Goal: Task Accomplishment & Management: Complete application form

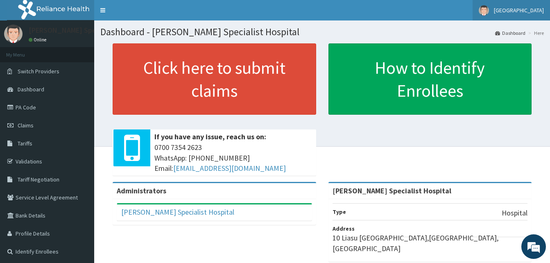
click at [491, 15] on link "Tonajib Hospital" at bounding box center [511, 10] width 77 height 20
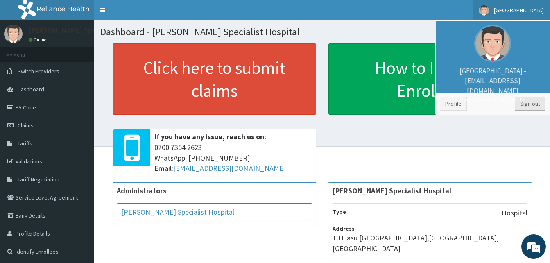
click at [521, 99] on link "Sign out" at bounding box center [530, 104] width 31 height 14
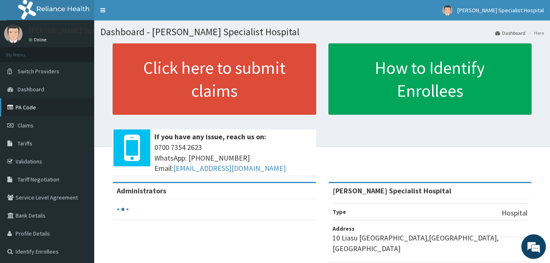
click at [31, 106] on link "PA Code" at bounding box center [47, 107] width 94 height 18
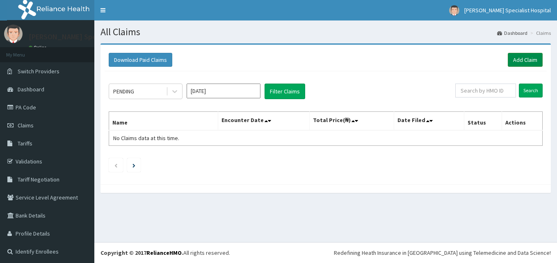
click at [510, 61] on link "Add Claim" at bounding box center [524, 60] width 35 height 14
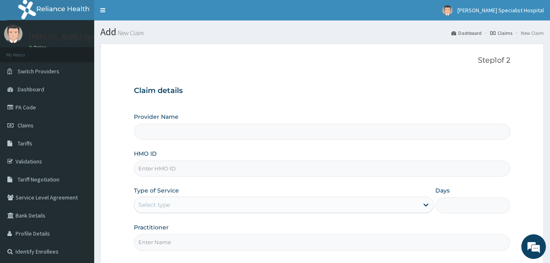
type input "[PERSON_NAME] Specialist Hospital"
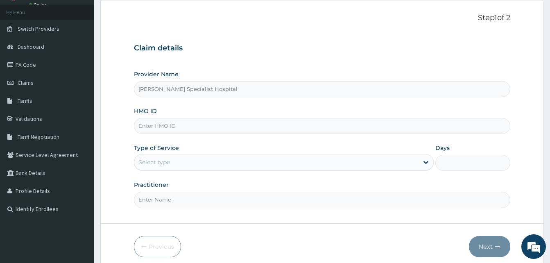
scroll to position [77, 0]
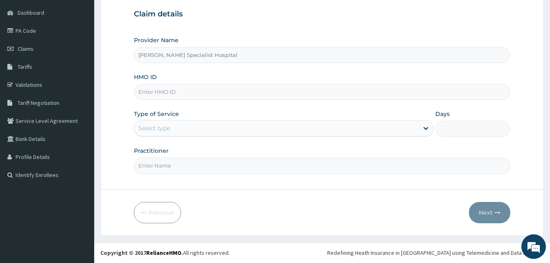
click at [175, 89] on input "HMO ID" at bounding box center [322, 92] width 377 height 16
paste input "OHT/11127/a"
type input "OHT/11127/A"
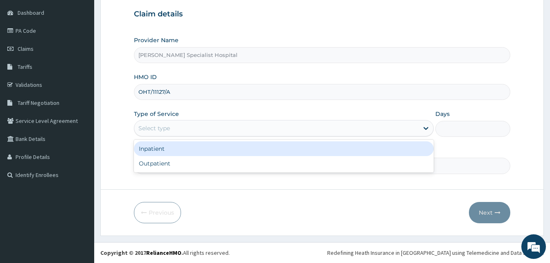
click at [179, 132] on div "Select type" at bounding box center [276, 128] width 284 height 13
click at [170, 157] on div "Outpatient" at bounding box center [284, 163] width 300 height 15
type input "1"
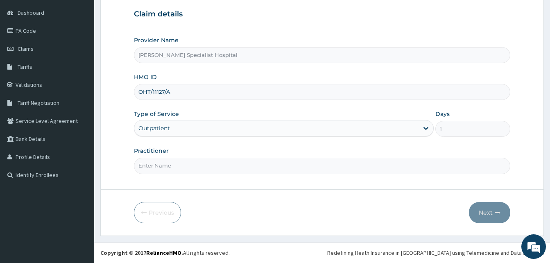
click at [170, 168] on input "Practitioner" at bounding box center [322, 166] width 377 height 16
type input "DR TEMITAYO"
click at [484, 212] on button "Next" at bounding box center [489, 212] width 41 height 21
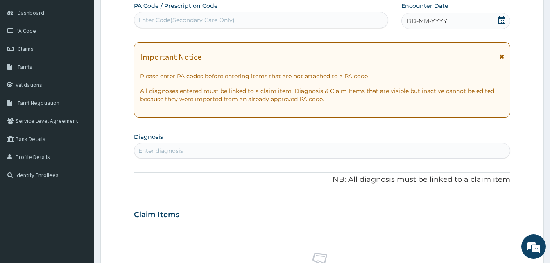
click at [284, 20] on div "Enter Code(Secondary Care Only)" at bounding box center [261, 20] width 254 height 13
paste input "PA/D41B69"
type input "PA/D41B69"
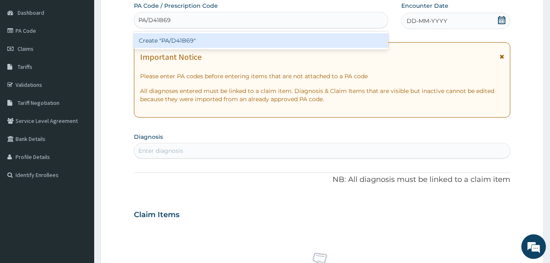
click at [249, 37] on div "Create "PA/D41B69"" at bounding box center [261, 40] width 255 height 15
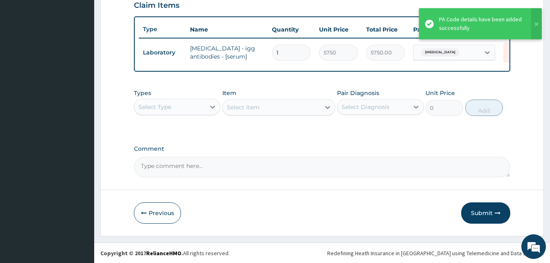
scroll to position [295, 0]
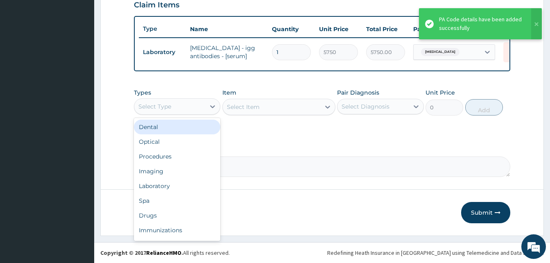
click at [178, 106] on div "Select Type" at bounding box center [169, 106] width 71 height 13
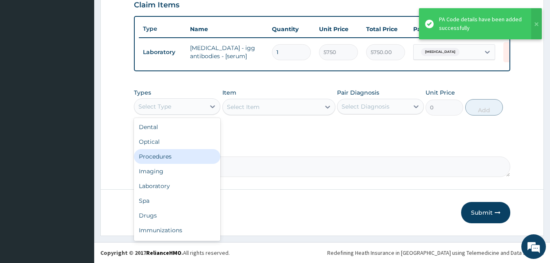
click at [161, 150] on div "Procedures" at bounding box center [177, 156] width 86 height 15
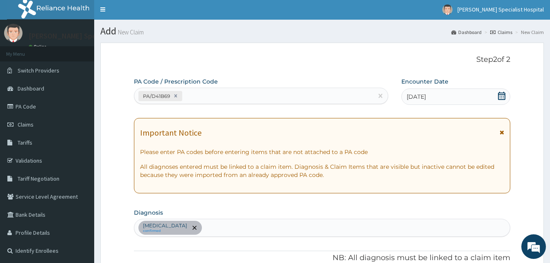
scroll to position [0, 0]
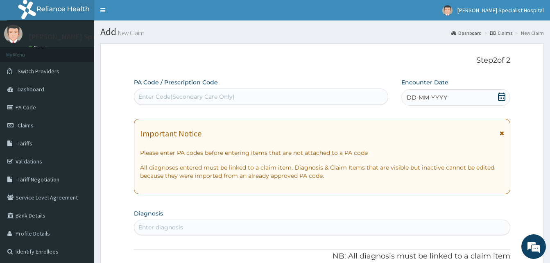
click at [262, 91] on div "Enter Code(Secondary Care Only)" at bounding box center [261, 96] width 254 height 13
paste input "PA/4DF65D"
type input "PA/4DF65D"
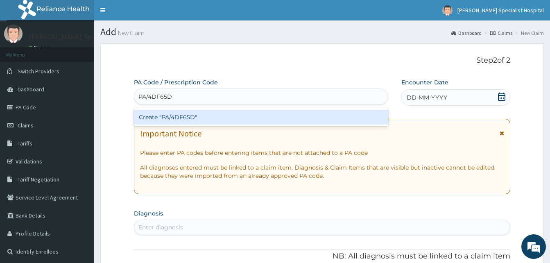
click at [205, 115] on div "Create "PA/4DF65D"" at bounding box center [261, 117] width 255 height 15
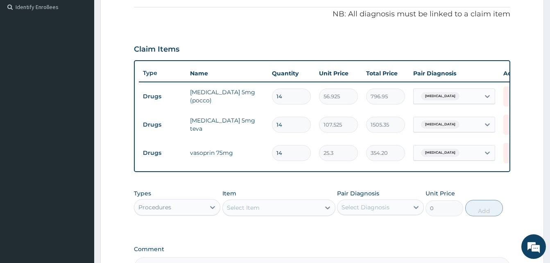
scroll to position [147, 0]
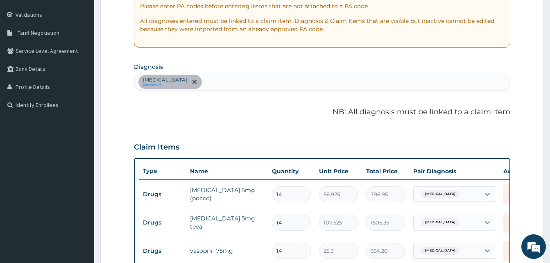
click at [239, 82] on div "Essential hypertension confirmed" at bounding box center [322, 81] width 376 height 17
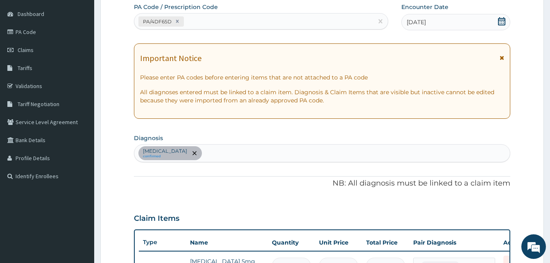
scroll to position [0, 0]
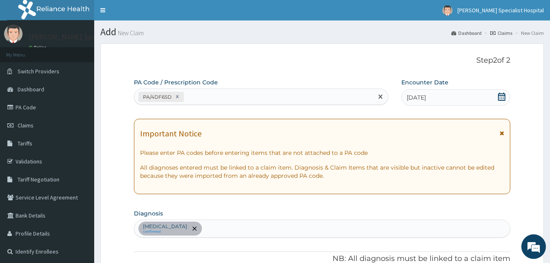
click at [229, 101] on div "PA/4DF65D" at bounding box center [253, 97] width 239 height 14
paste input "PA/D41B69"
type input "PA/D41B69"
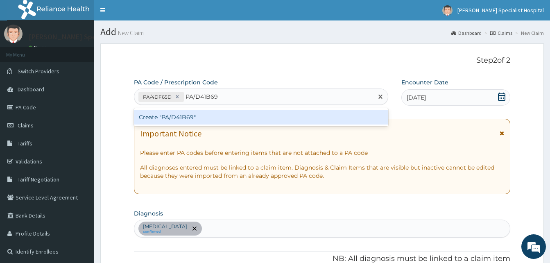
click at [208, 113] on div "Create "PA/D41B69"" at bounding box center [261, 117] width 255 height 15
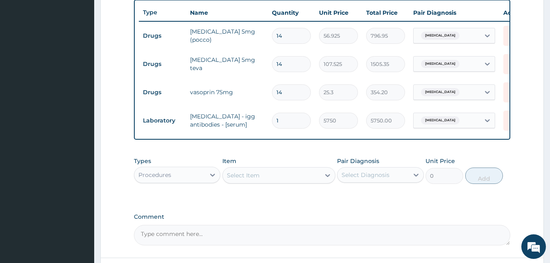
scroll to position [376, 0]
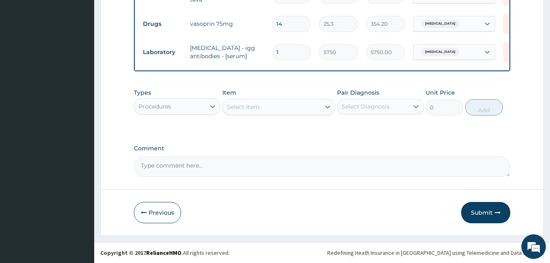
click at [189, 108] on div "Procedures" at bounding box center [169, 106] width 71 height 13
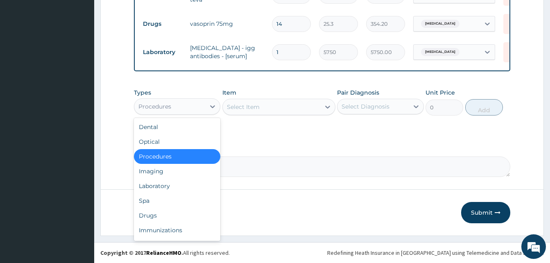
click at [180, 158] on div "Procedures" at bounding box center [177, 156] width 86 height 15
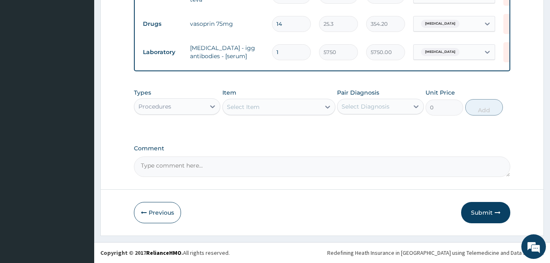
click at [265, 114] on div "Select Item" at bounding box center [272, 106] width 98 height 13
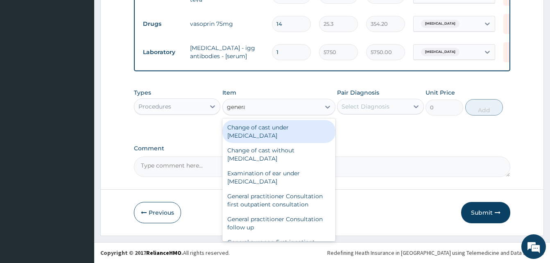
type input "general"
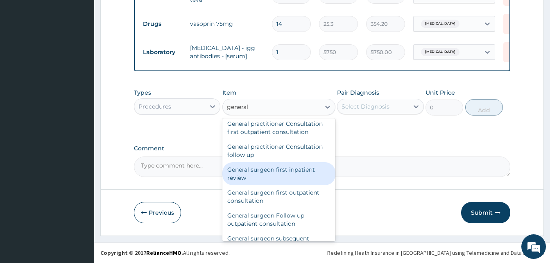
scroll to position [61, 0]
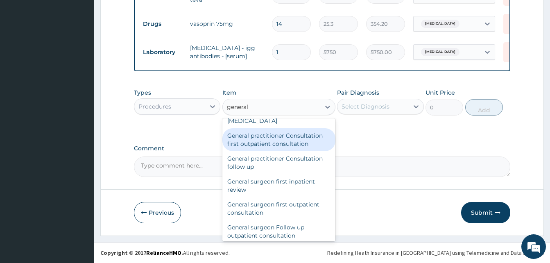
click at [256, 148] on div "General practitioner Consultation first outpatient consultation" at bounding box center [279, 139] width 113 height 23
type input "3795"
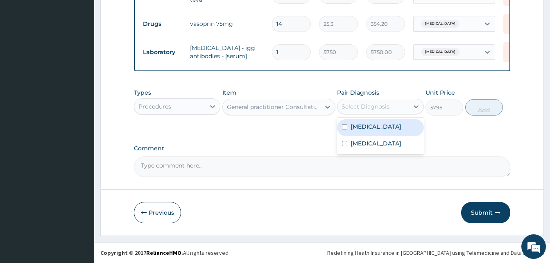
click at [365, 111] on div "Select Diagnosis" at bounding box center [366, 106] width 48 height 8
click at [357, 126] on label "Essential hypertension" at bounding box center [376, 127] width 51 height 8
checkbox input "true"
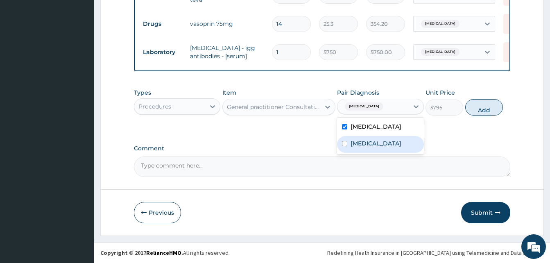
click at [358, 146] on label "Peptic ulcer" at bounding box center [376, 143] width 51 height 8
checkbox input "true"
click at [493, 116] on button "Add" at bounding box center [485, 107] width 38 height 16
type input "0"
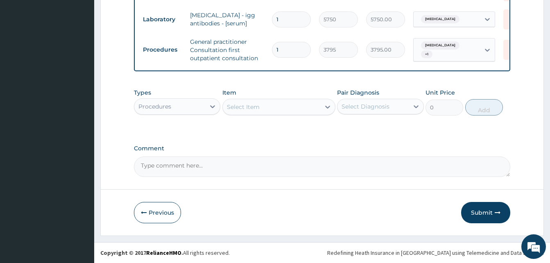
scroll to position [413, 0]
click at [178, 105] on div "Procedures" at bounding box center [169, 106] width 71 height 13
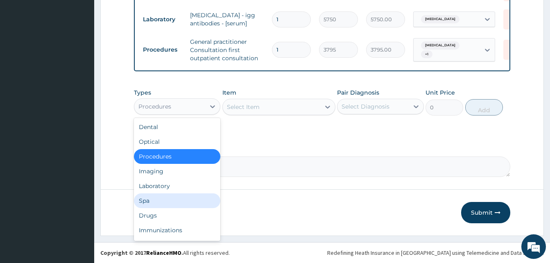
click at [153, 214] on div "Drugs" at bounding box center [177, 215] width 86 height 15
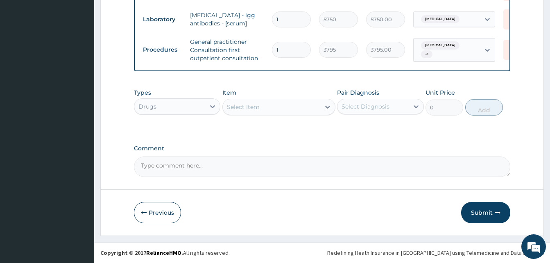
click at [243, 113] on div "Select Item" at bounding box center [272, 106] width 98 height 13
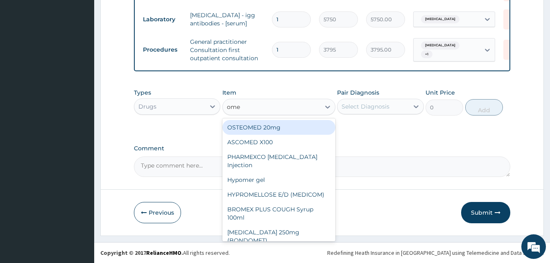
type input "omep"
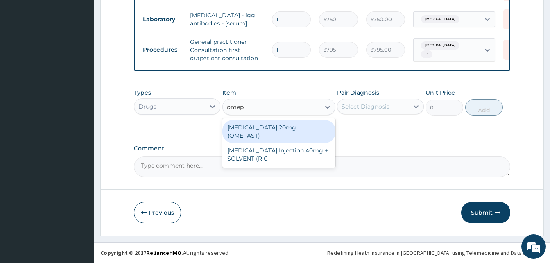
click at [261, 128] on div "OMEPRAZOLE 20mg (OMEFAST)" at bounding box center [279, 131] width 113 height 23
type input "88.55"
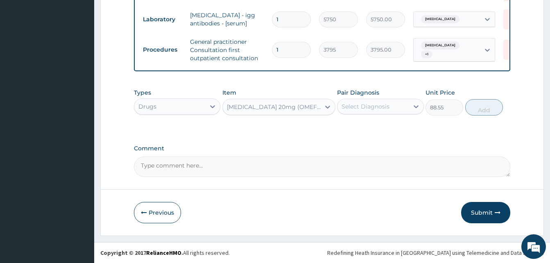
click at [363, 114] on div "Select Diagnosis" at bounding box center [380, 107] width 86 height 16
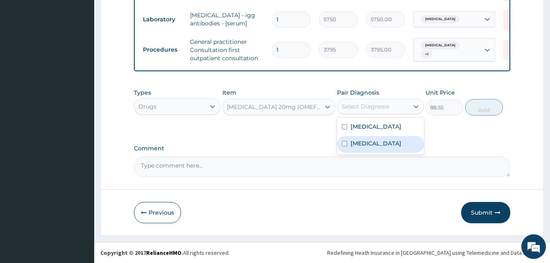
click at [360, 144] on label "Peptic ulcer" at bounding box center [376, 143] width 51 height 8
checkbox input "true"
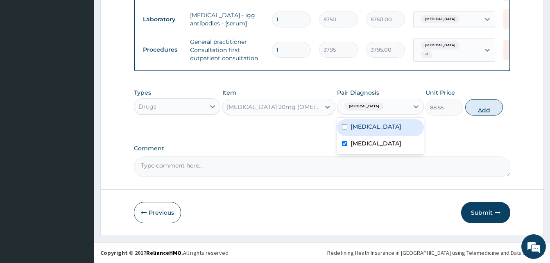
click at [485, 108] on button "Add" at bounding box center [485, 107] width 38 height 16
type input "0"
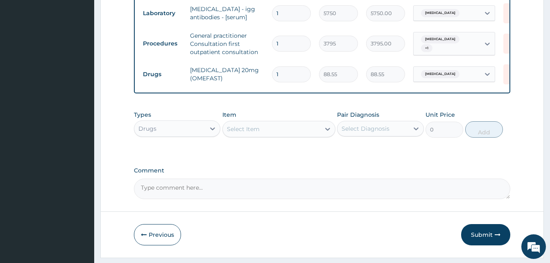
type input "14"
type input "1239.70"
type input "14"
click at [245, 133] on div "Select Item" at bounding box center [243, 129] width 33 height 8
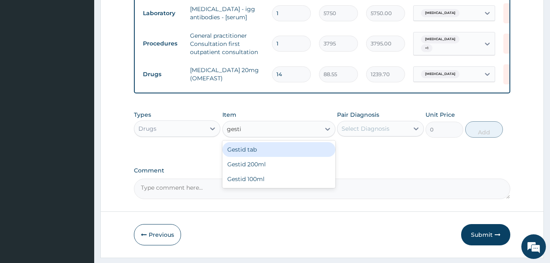
type input "gestid"
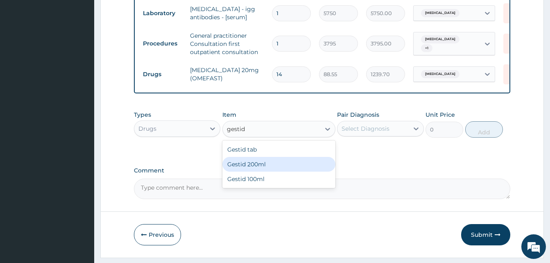
click at [249, 171] on div "Gestid 200ml" at bounding box center [279, 164] width 113 height 15
type input "1138.5"
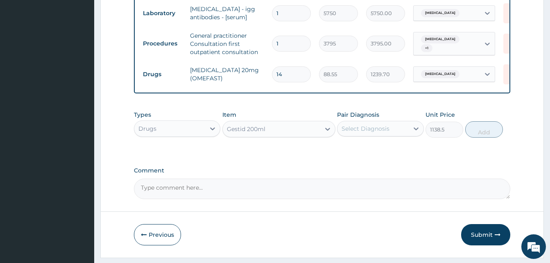
click at [378, 133] on div "Select Diagnosis" at bounding box center [366, 129] width 48 height 8
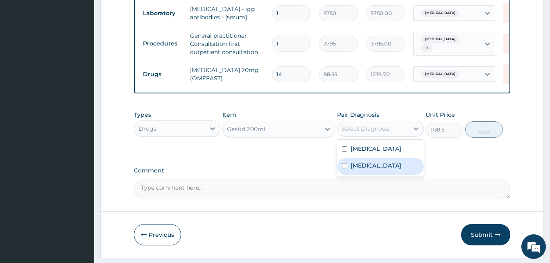
click at [347, 168] on input "checkbox" at bounding box center [344, 165] width 5 height 5
checkbox input "true"
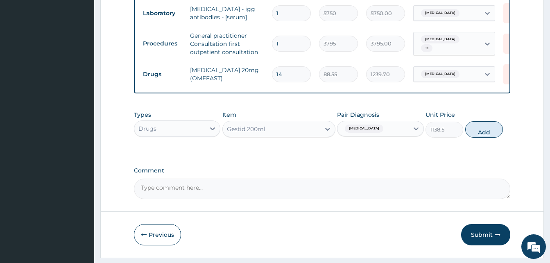
click at [483, 137] on button "Add" at bounding box center [485, 129] width 38 height 16
type input "0"
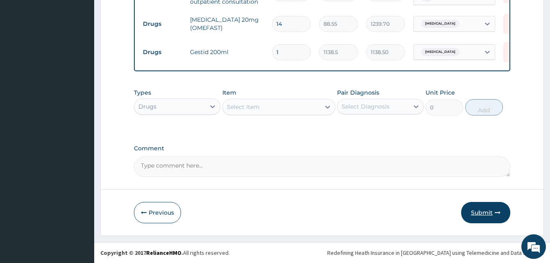
click at [470, 207] on button "Submit" at bounding box center [486, 212] width 49 height 21
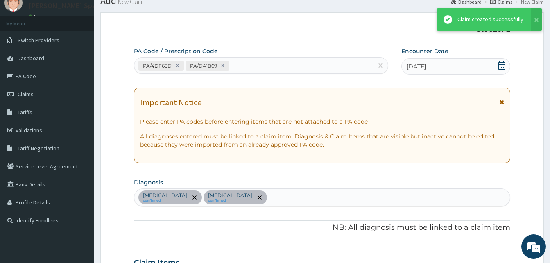
scroll to position [469, 0]
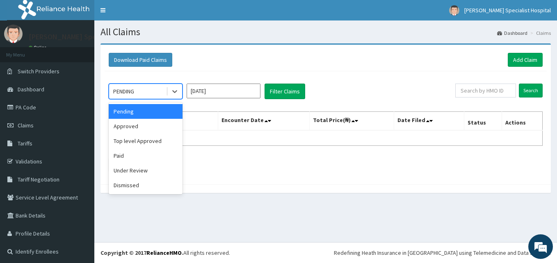
click at [145, 92] on div "PENDING" at bounding box center [137, 91] width 57 height 13
click at [149, 128] on div "Approved" at bounding box center [146, 126] width 74 height 15
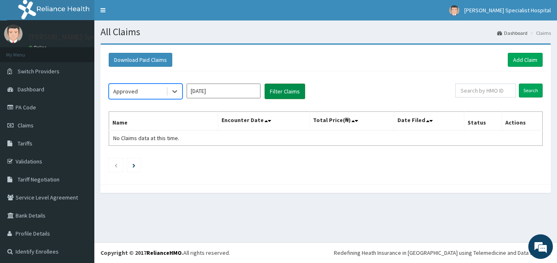
click at [272, 93] on button "Filter Claims" at bounding box center [284, 92] width 41 height 16
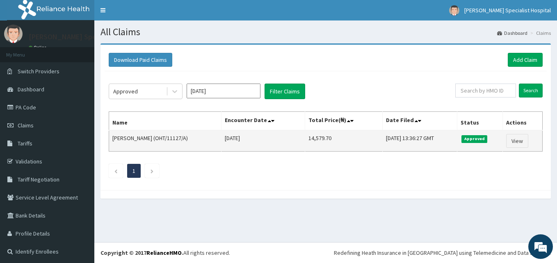
drag, startPoint x: 172, startPoint y: 139, endPoint x: 202, endPoint y: 139, distance: 30.3
click at [202, 139] on td "Ikechukwu Ezegbunem (OHT/11127/A)" at bounding box center [165, 140] width 112 height 21
copy td "OHT/11127/A"
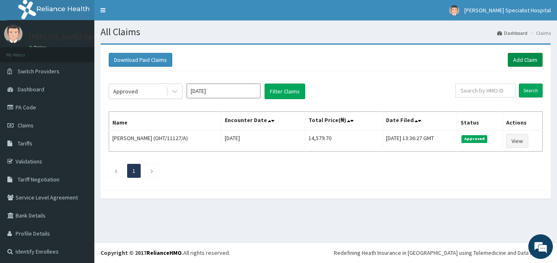
click at [507, 59] on link "Add Claim" at bounding box center [524, 60] width 35 height 14
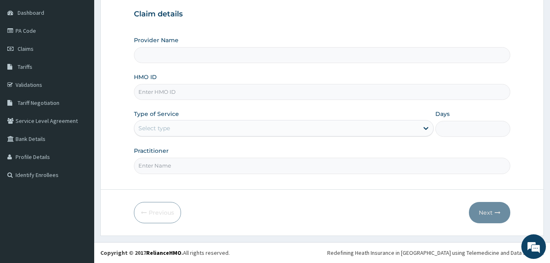
click at [178, 58] on input "Provider Name" at bounding box center [322, 55] width 377 height 16
click at [175, 95] on input "HMO ID" at bounding box center [322, 92] width 377 height 16
type input "[PERSON_NAME] Specialist Hospital"
paste input "OHT/11127/A"
type input "OHT/11127/A"
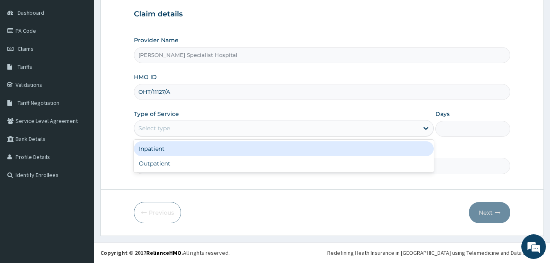
click at [175, 126] on div "Select type" at bounding box center [276, 128] width 284 height 13
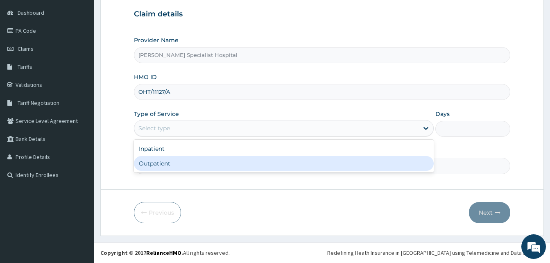
click at [170, 161] on div "Outpatient" at bounding box center [284, 163] width 300 height 15
type input "1"
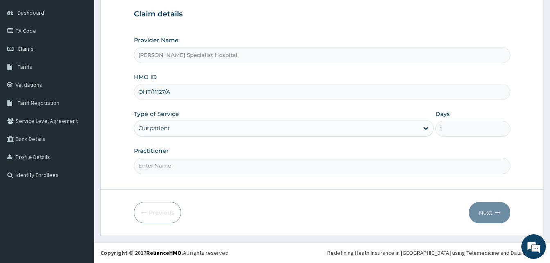
click at [180, 164] on input "Practitioner" at bounding box center [322, 166] width 377 height 16
type input "DR TEMITAYO"
click at [481, 210] on button "Next" at bounding box center [489, 212] width 41 height 21
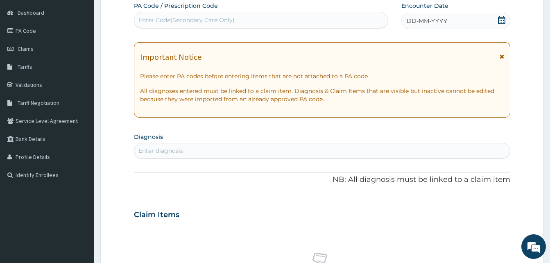
click at [422, 21] on span "DD-MM-YYYY" at bounding box center [427, 21] width 41 height 8
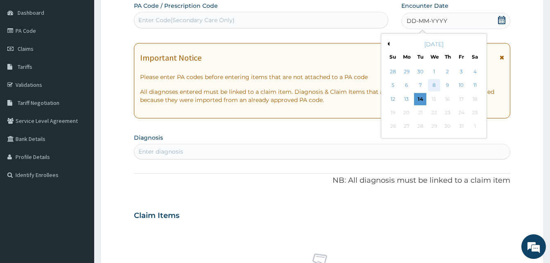
click at [435, 88] on div "8" at bounding box center [434, 86] width 12 height 12
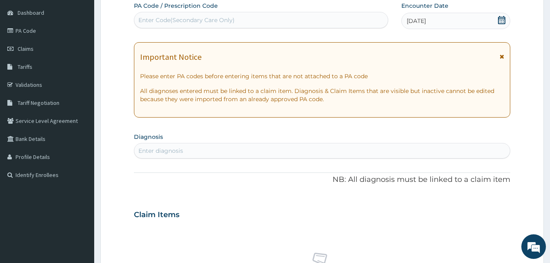
click at [380, 130] on div "PA Code / Prescription Code Enter Code(Secondary Care Only) Encounter Date 08-1…" at bounding box center [322, 214] width 377 height 424
click at [179, 146] on div "Enter diagnosis" at bounding box center [322, 150] width 376 height 13
type input "peptic"
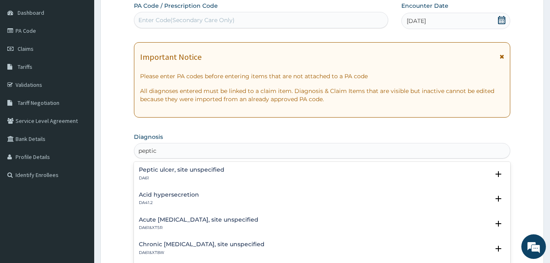
click at [161, 177] on p "DA61" at bounding box center [182, 178] width 86 height 6
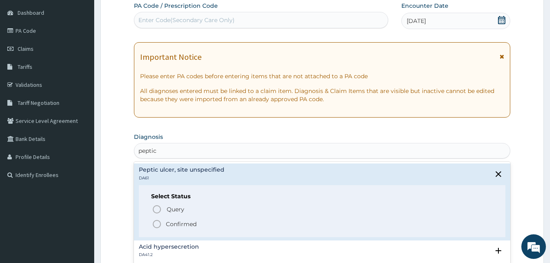
click at [163, 223] on span "Confirmed" at bounding box center [322, 224] width 341 height 10
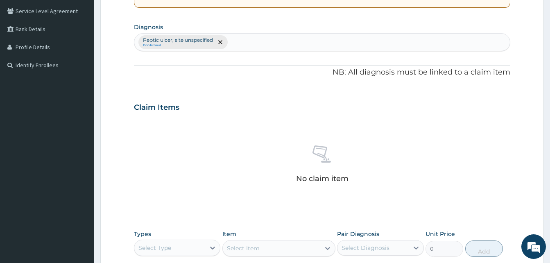
scroll to position [241, 0]
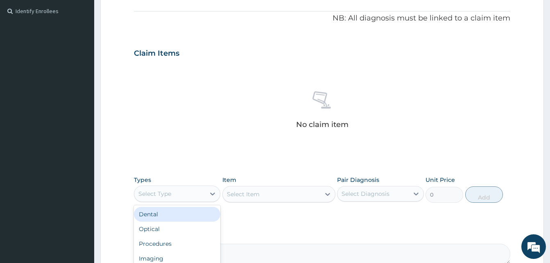
click at [169, 192] on div "Select Type" at bounding box center [155, 194] width 33 height 8
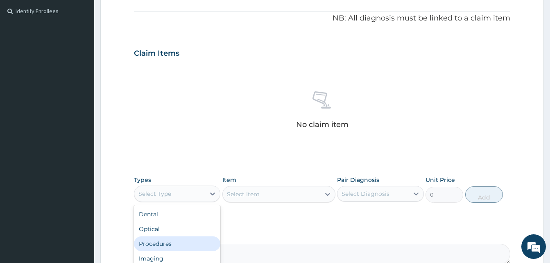
click at [158, 239] on div "Procedures" at bounding box center [177, 244] width 86 height 15
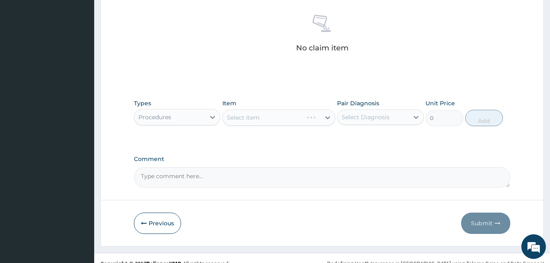
scroll to position [328, 0]
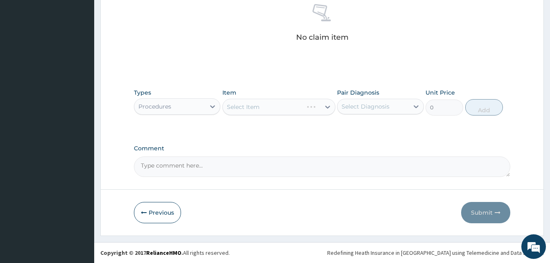
click at [237, 109] on div "Select Item" at bounding box center [279, 107] width 113 height 16
click at [241, 106] on div "Select Item" at bounding box center [243, 107] width 33 height 8
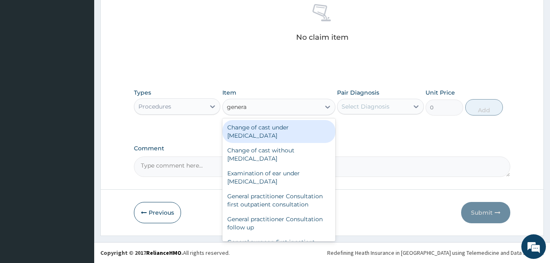
type input "general"
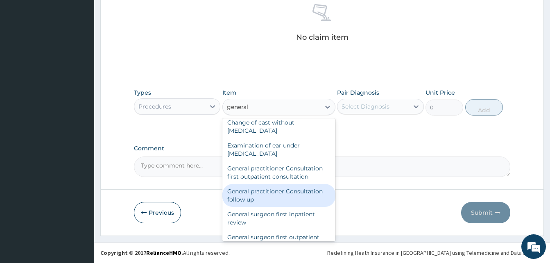
scroll to position [41, 0]
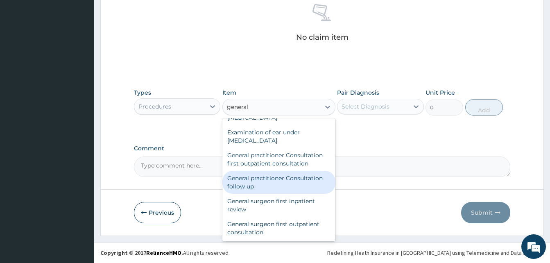
click at [267, 187] on div "General practitioner Consultation follow up" at bounding box center [279, 182] width 113 height 23
type input "2530"
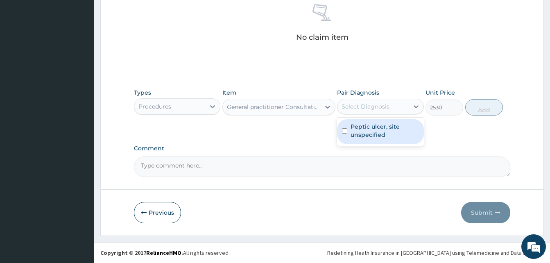
click at [348, 109] on div "Select Diagnosis" at bounding box center [366, 106] width 48 height 8
click at [359, 129] on label "Peptic ulcer, site unspecified" at bounding box center [385, 131] width 68 height 16
checkbox input "true"
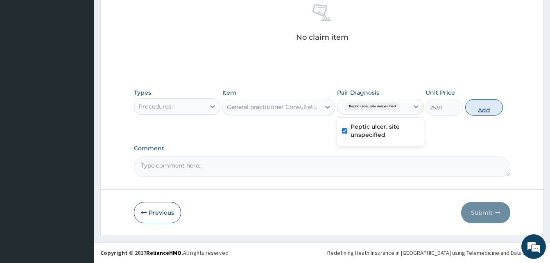
click at [482, 110] on button "Add" at bounding box center [485, 107] width 38 height 16
type input "0"
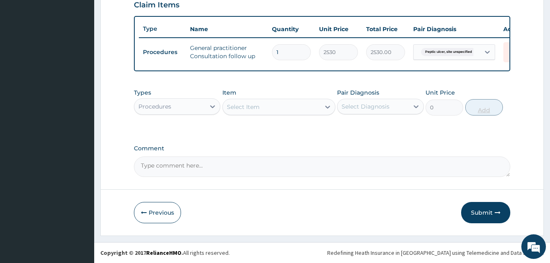
scroll to position [295, 0]
click at [182, 108] on div "Procedures" at bounding box center [169, 106] width 71 height 13
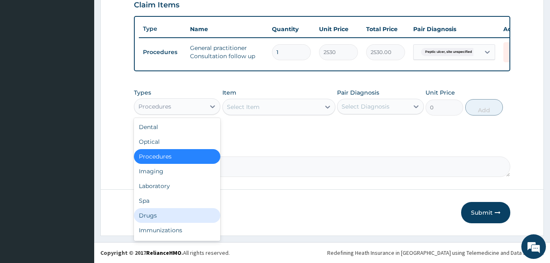
click at [150, 212] on div "Drugs" at bounding box center [177, 215] width 86 height 15
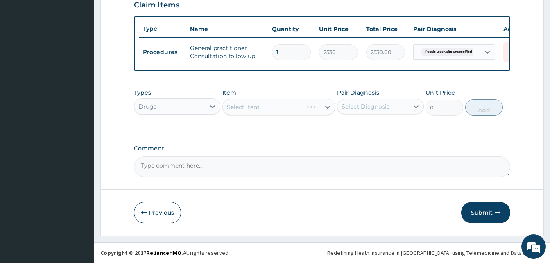
click at [236, 106] on div "Select Item" at bounding box center [279, 107] width 113 height 16
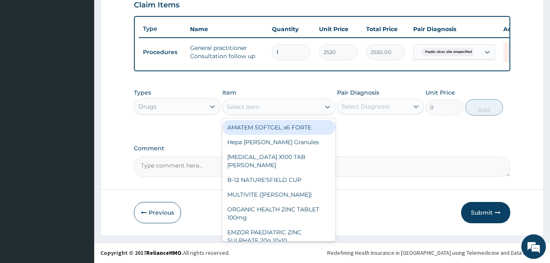
click at [236, 106] on div "Select Item" at bounding box center [243, 107] width 33 height 8
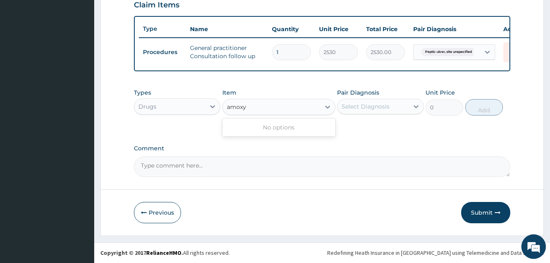
type input "amox"
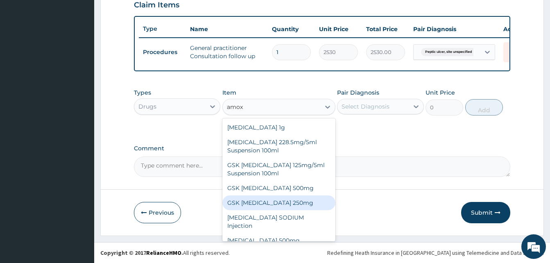
scroll to position [15, 0]
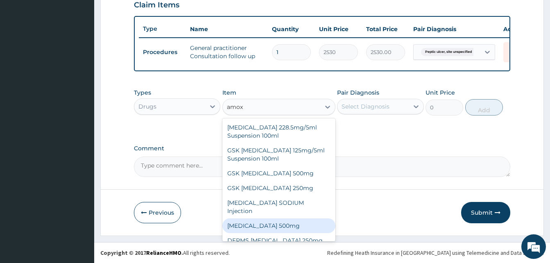
click at [247, 221] on div "AMOXICILLIN 500mg" at bounding box center [279, 225] width 113 height 15
type input "75.9"
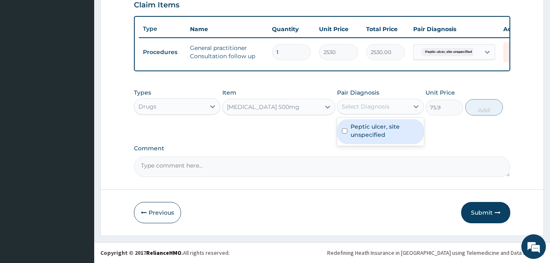
click at [368, 100] on div "Select Diagnosis" at bounding box center [373, 106] width 71 height 13
click at [351, 132] on label "Peptic ulcer, site unspecified" at bounding box center [385, 131] width 68 height 16
checkbox input "true"
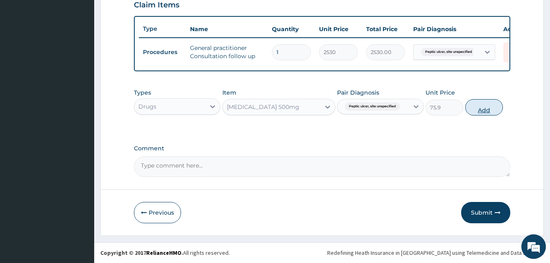
click at [483, 109] on button "Add" at bounding box center [485, 107] width 38 height 16
type input "0"
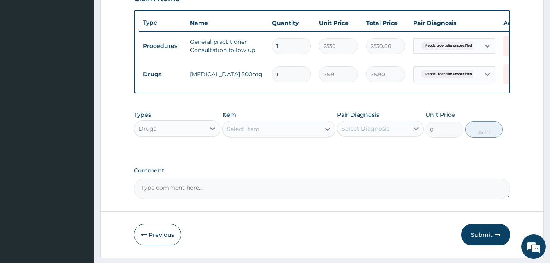
type input "12"
type input "910.80"
type input "128"
type input "9715.20"
type input "12"
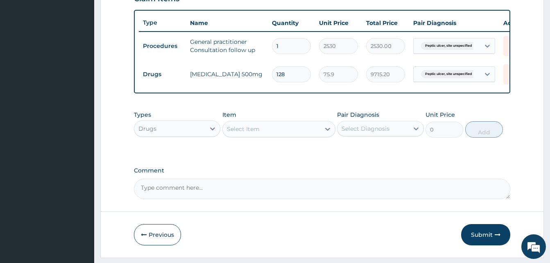
type input "910.80"
type input "1"
type input "75.90"
type input "12"
type input "910.80"
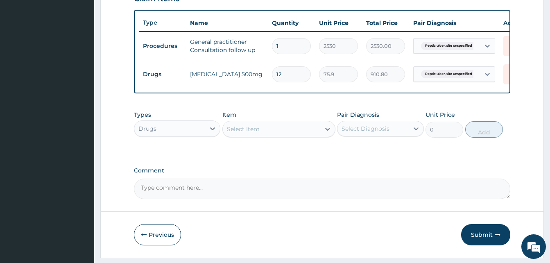
type input "128"
type input "9715.20"
type input "12"
type input "910.80"
type input "1"
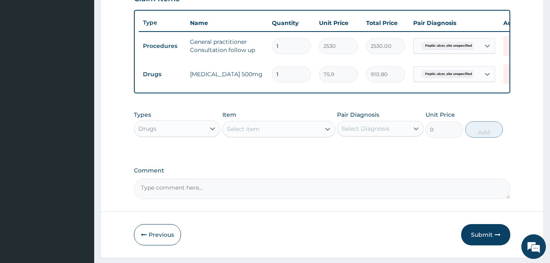
type input "75.90"
type input "0.00"
type input "2"
type input "151.80"
type input "28"
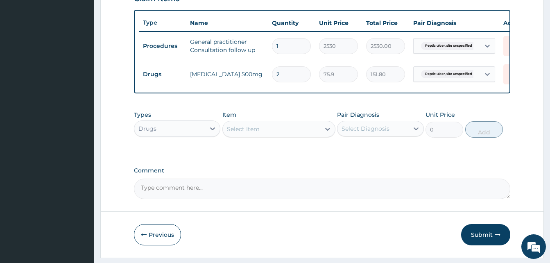
type input "2125.20"
type input "28"
click at [263, 79] on td "AMOXICILLIN 500mg" at bounding box center [227, 74] width 82 height 16
click at [253, 132] on div "Select Item" at bounding box center [243, 129] width 33 height 8
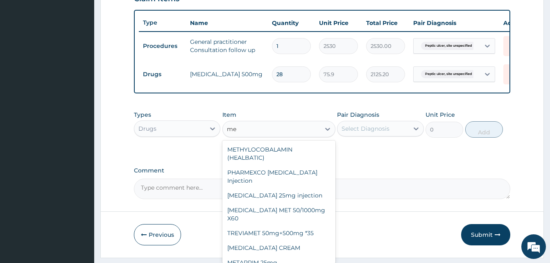
type input "m"
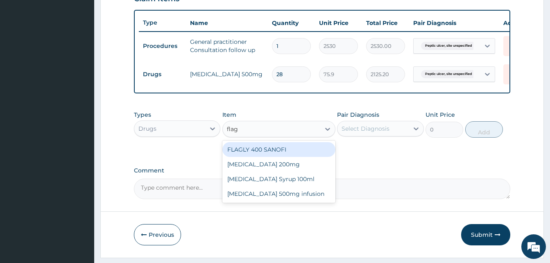
type input "flagy"
click at [264, 157] on div "Flagyl 200mg" at bounding box center [279, 149] width 113 height 15
type input "50.6"
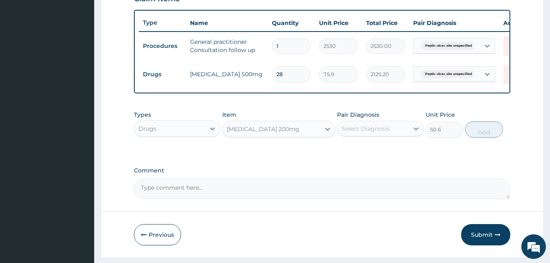
click at [367, 133] on div "Select Diagnosis" at bounding box center [366, 129] width 48 height 8
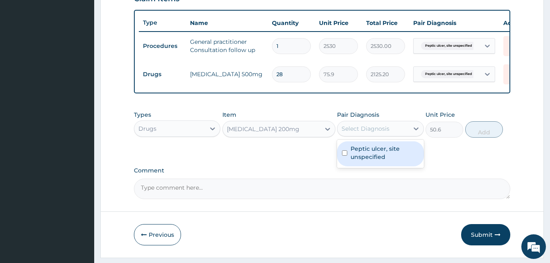
click at [359, 160] on label "Peptic ulcer, site unspecified" at bounding box center [385, 153] width 68 height 16
checkbox input "true"
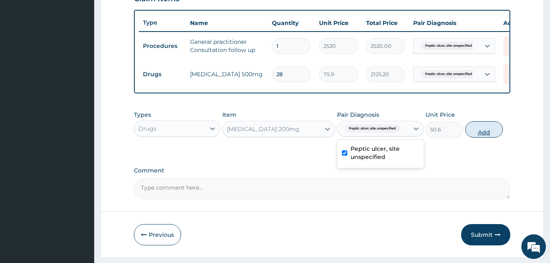
click at [482, 136] on button "Add" at bounding box center [485, 129] width 38 height 16
type input "0"
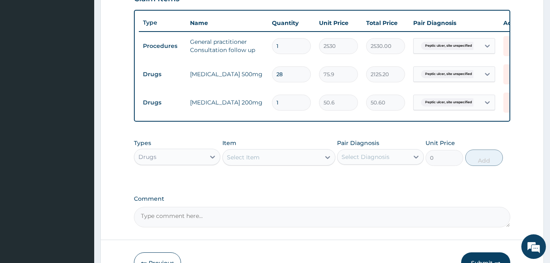
click at [283, 107] on input "1" at bounding box center [291, 103] width 39 height 16
type input "0.00"
type input "4"
type input "202.40"
type input "42"
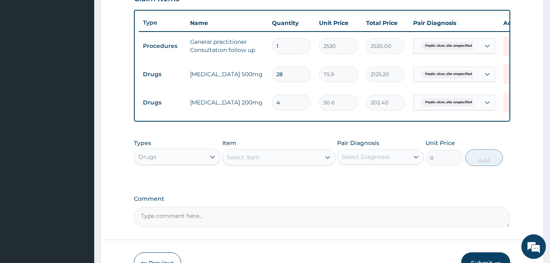
type input "2125.20"
type input "42"
click at [247, 100] on td "Flagyl 200mg" at bounding box center [227, 102] width 82 height 16
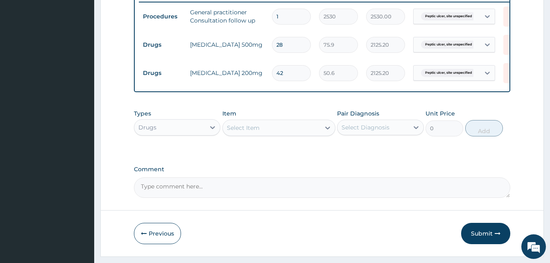
scroll to position [352, 0]
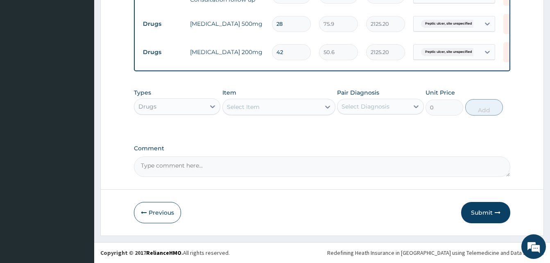
click at [171, 166] on textarea "Comment" at bounding box center [322, 167] width 377 height 20
type textarea "H PYLORI RESULT SHOWS POSITIVE"
click at [484, 208] on button "Submit" at bounding box center [486, 212] width 49 height 21
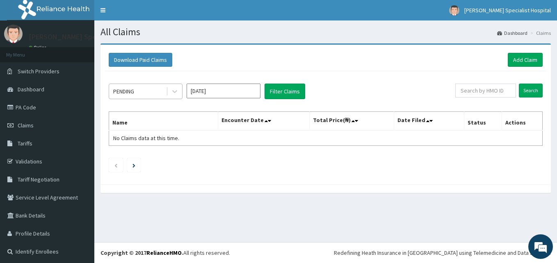
click at [142, 91] on div "PENDING" at bounding box center [137, 91] width 57 height 13
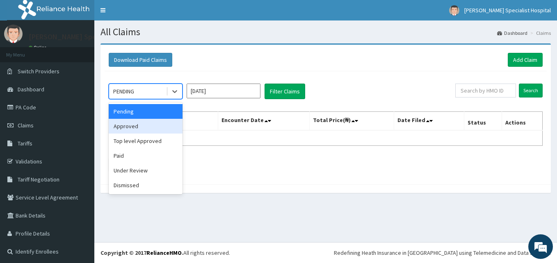
click at [145, 129] on div "Approved" at bounding box center [146, 126] width 74 height 15
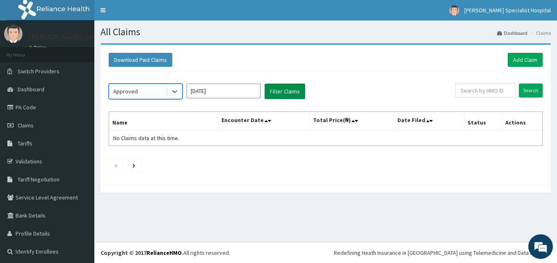
click at [284, 97] on button "Filter Claims" at bounding box center [284, 92] width 41 height 16
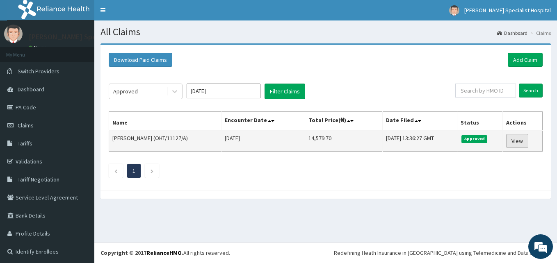
click at [516, 141] on link "View" at bounding box center [517, 141] width 22 height 14
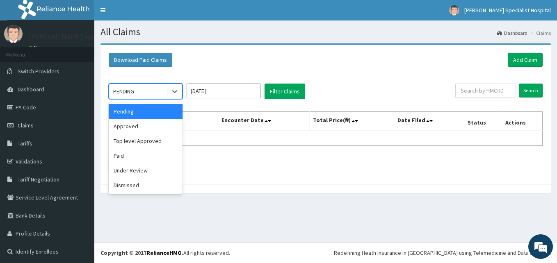
click at [145, 95] on div "PENDING" at bounding box center [137, 91] width 57 height 13
click at [141, 143] on div "Top level Approved" at bounding box center [146, 141] width 74 height 15
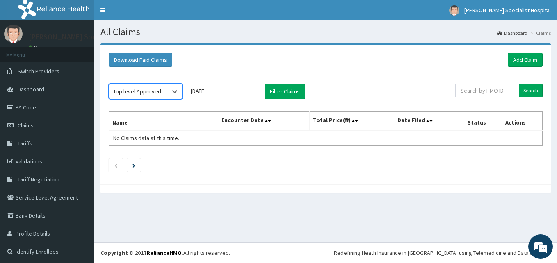
click at [136, 96] on div "Top level Approved" at bounding box center [137, 91] width 57 height 13
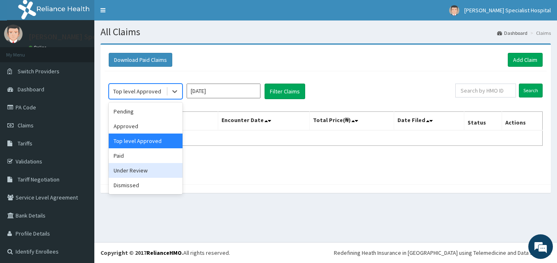
click at [125, 167] on div "Under Review" at bounding box center [146, 170] width 74 height 15
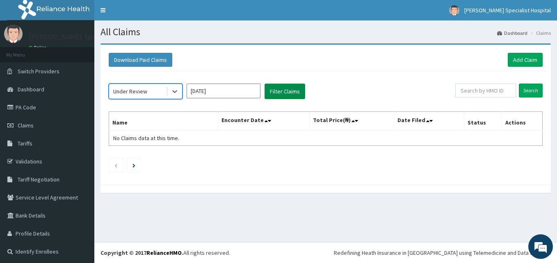
click at [279, 94] on button "Filter Claims" at bounding box center [284, 92] width 41 height 16
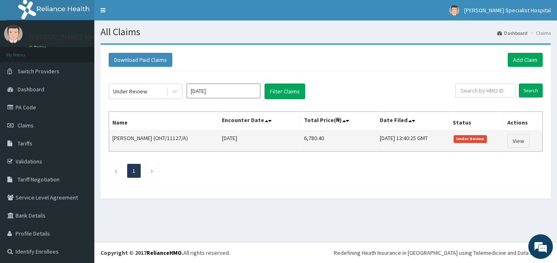
click at [503, 141] on tr "Ikechukwu Ezegbunem (OHT/11127/A) Wed Oct 08 2025 6,780.40 Tue, 14 Oct 2025 13:…" at bounding box center [325, 140] width 433 height 21
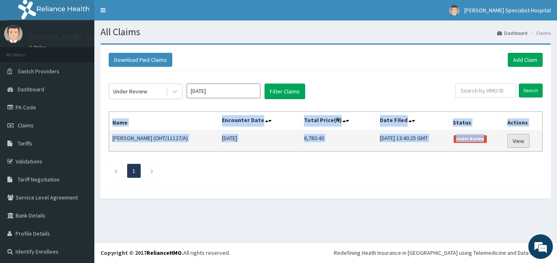
drag, startPoint x: 503, startPoint y: 140, endPoint x: 508, endPoint y: 139, distance: 5.5
click at [508, 139] on link "View" at bounding box center [518, 141] width 22 height 14
